Goal: Task Accomplishment & Management: Use online tool/utility

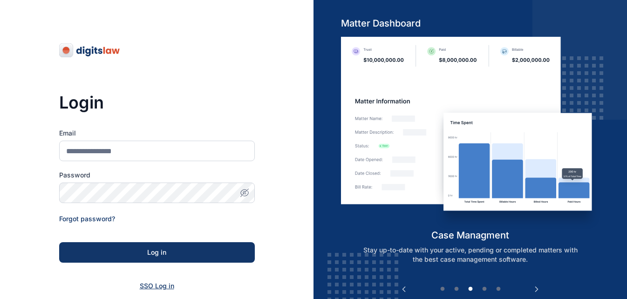
click at [146, 284] on span "SSO Log in" at bounding box center [157, 286] width 34 height 8
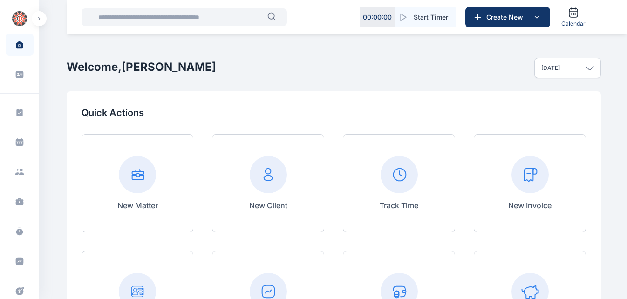
click at [173, 19] on input "text" at bounding box center [180, 17] width 175 height 19
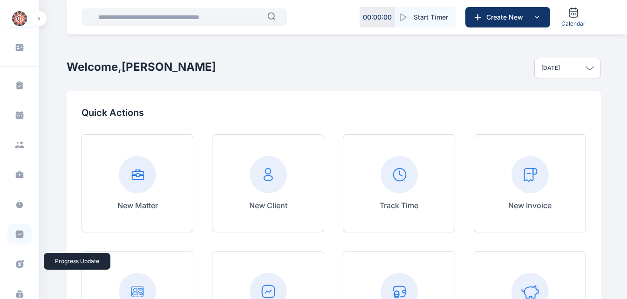
scroll to position [34, 0]
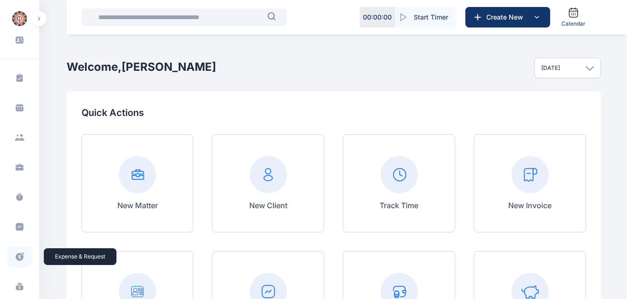
click at [16, 257] on icon at bounding box center [20, 257] width 8 height 8
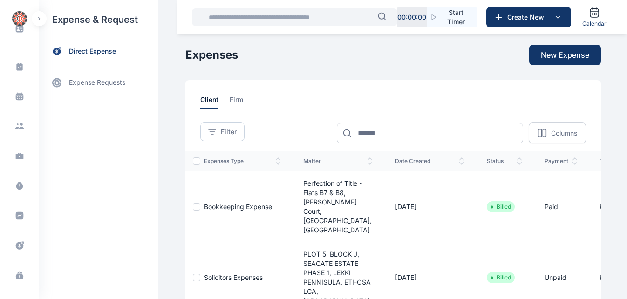
scroll to position [46, 0]
click at [18, 247] on icon at bounding box center [20, 245] width 8 height 8
